Goal: Task Accomplishment & Management: Complete application form

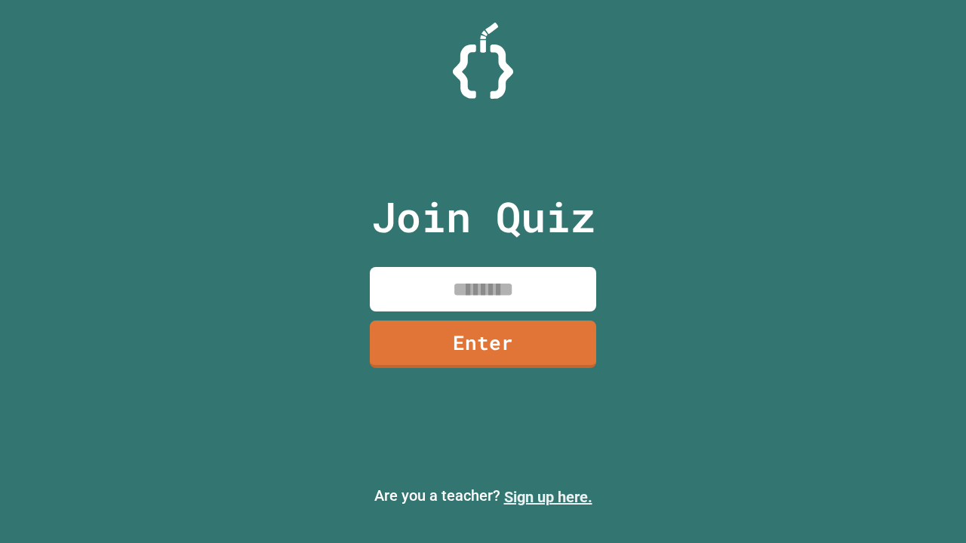
click at [548, 497] on link "Sign up here." at bounding box center [548, 497] width 88 height 18
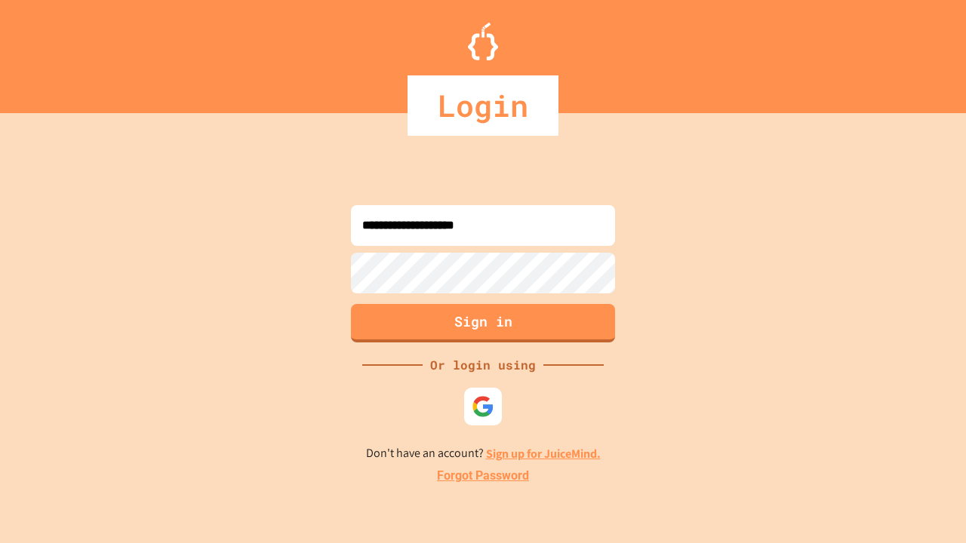
type input "**********"
